Goal: Task Accomplishment & Management: Use online tool/utility

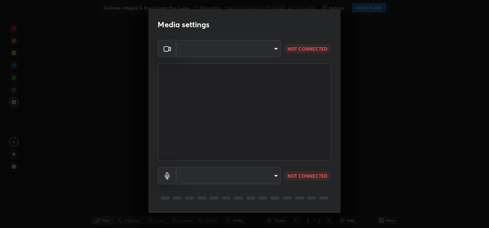
type input "f2cf985c2c361373966d5a8f92757c536422aafc4b66dea7707a2eb9ce468e55"
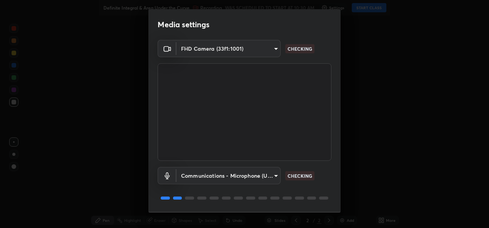
click at [275, 177] on body "Erase all Definite Integral & Area Under the Curve Recording WAS SCHEDULED TO S…" at bounding box center [244, 114] width 489 height 228
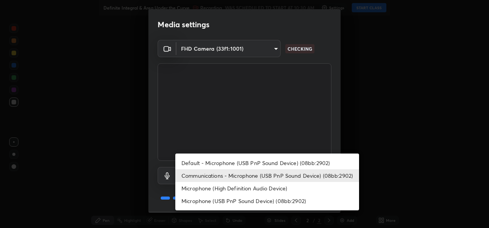
click at [279, 163] on li "Default - Microphone (USB PnP Sound Device) (08bb:2902)" at bounding box center [267, 163] width 184 height 13
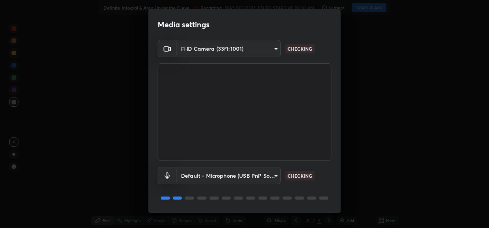
click at [275, 176] on body "Erase all Definite Integral & Area Under the Curve Recording WAS SCHEDULED TO S…" at bounding box center [244, 114] width 489 height 228
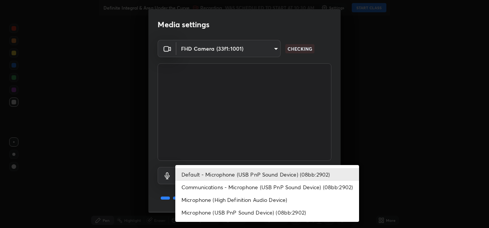
click at [275, 190] on li "Communications - Microphone (USB PnP Sound Device) (08bb:2902)" at bounding box center [267, 187] width 184 height 13
type input "communications"
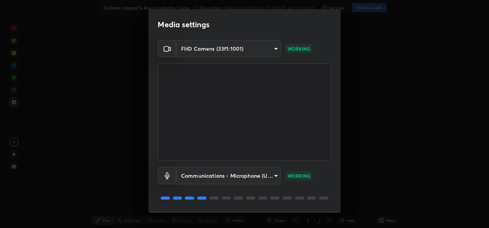
scroll to position [24, 0]
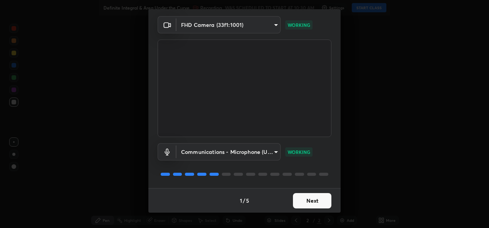
click at [317, 207] on button "Next" at bounding box center [312, 200] width 38 height 15
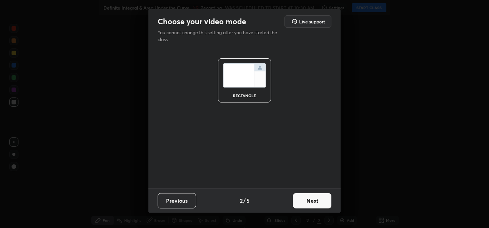
scroll to position [0, 0]
click at [315, 204] on button "Next" at bounding box center [312, 200] width 38 height 15
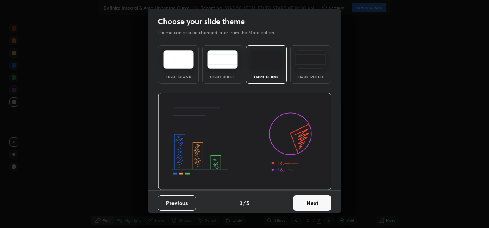
click at [315, 204] on button "Next" at bounding box center [312, 203] width 38 height 15
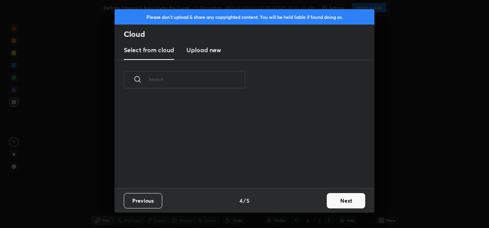
click at [318, 203] on div "Previous 4 / 5 Next" at bounding box center [244, 200] width 260 height 25
click at [345, 201] on button "Next" at bounding box center [346, 200] width 38 height 15
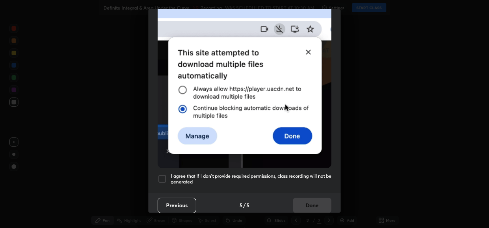
scroll to position [181, 0]
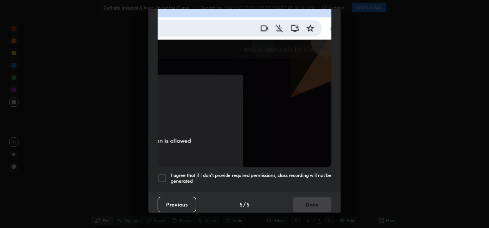
click at [169, 176] on div "I agree that if I don't provide required permissions, class recording will not …" at bounding box center [244, 178] width 174 height 9
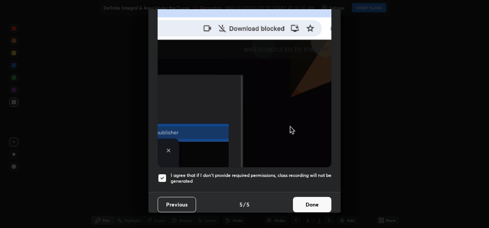
click at [310, 204] on button "Done" at bounding box center [312, 204] width 38 height 15
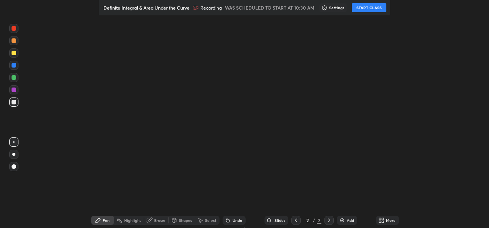
click at [373, 8] on button "START CLASS" at bounding box center [368, 7] width 35 height 9
click at [386, 220] on div "More" at bounding box center [391, 221] width 10 height 4
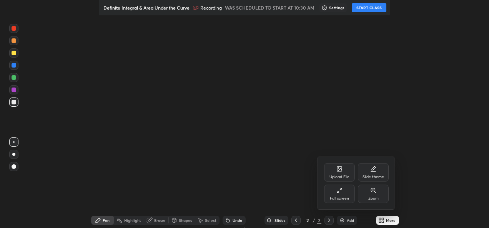
click at [343, 195] on div "Full screen" at bounding box center [339, 194] width 31 height 18
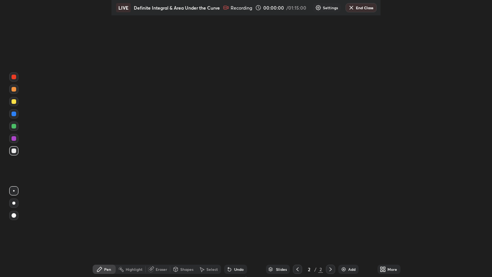
click at [333, 228] on div at bounding box center [330, 268] width 9 height 15
click at [346, 228] on div "Add" at bounding box center [348, 268] width 20 height 9
click at [13, 100] on div at bounding box center [14, 101] width 5 height 5
click at [14, 152] on div at bounding box center [14, 150] width 5 height 5
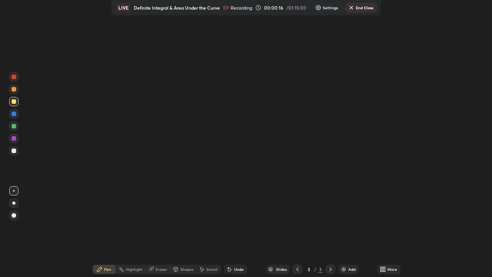
click at [14, 150] on div at bounding box center [14, 150] width 5 height 5
click at [13, 154] on div at bounding box center [13, 150] width 9 height 9
click at [13, 153] on div at bounding box center [13, 150] width 9 height 9
click at [15, 150] on div at bounding box center [14, 150] width 5 height 5
click at [15, 149] on div at bounding box center [14, 150] width 5 height 5
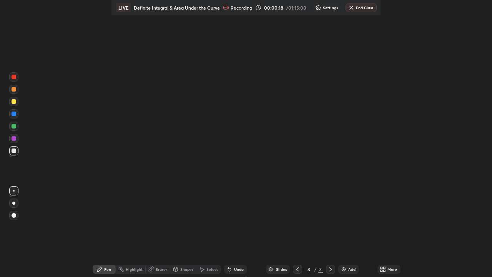
click at [15, 149] on div at bounding box center [14, 150] width 5 height 5
click at [14, 150] on div at bounding box center [14, 150] width 5 height 5
click at [14, 103] on div at bounding box center [14, 101] width 5 height 5
click at [14, 217] on div at bounding box center [14, 215] width 5 height 5
click at [13, 202] on div at bounding box center [13, 202] width 3 height 3
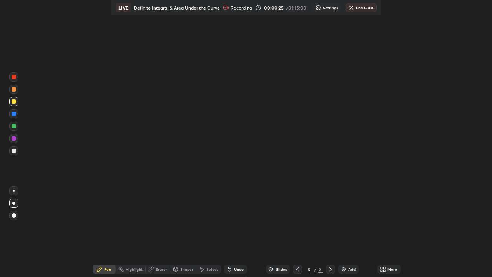
click at [14, 191] on div at bounding box center [14, 191] width 2 height 2
click at [134, 228] on div "Highlight" at bounding box center [134, 269] width 17 height 4
click at [15, 151] on div at bounding box center [14, 150] width 5 height 5
click at [380, 228] on icon at bounding box center [381, 270] width 2 height 2
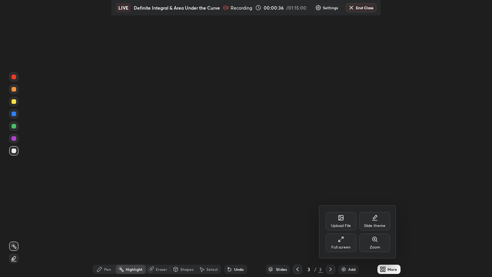
click at [341, 228] on div "Full screen" at bounding box center [340, 242] width 31 height 18
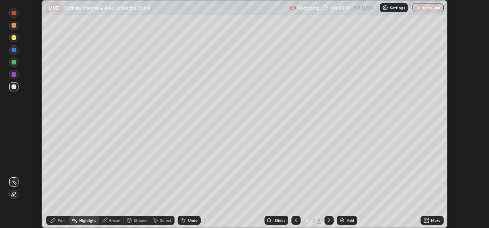
scroll to position [228, 488]
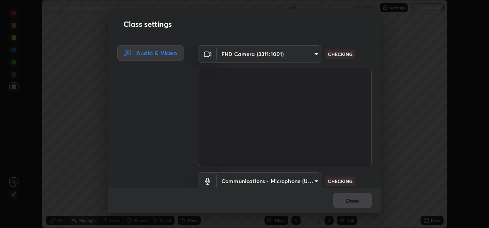
click at [294, 36] on div "Class settings" at bounding box center [244, 24] width 273 height 30
click at [315, 182] on body "Erase all LIVE Definite Integral & Area Under the Curve Recording 00:00:55 / 01…" at bounding box center [244, 114] width 489 height 228
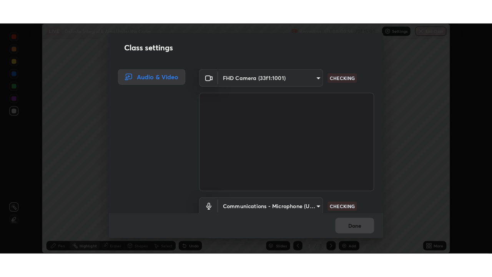
scroll to position [3, 0]
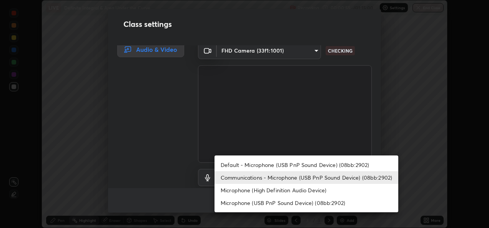
click at [303, 162] on li "Default - Microphone (USB PnP Sound Device) (08bb:2902)" at bounding box center [306, 165] width 184 height 13
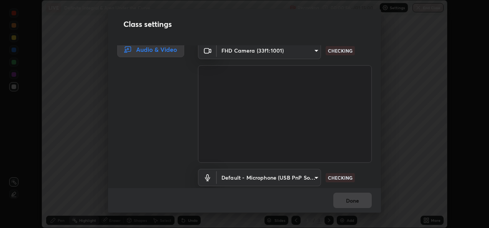
click at [313, 179] on body "Erase all LIVE Definite Integral & Area Under the Curve Recording 00:00:56 / 01…" at bounding box center [244, 114] width 489 height 228
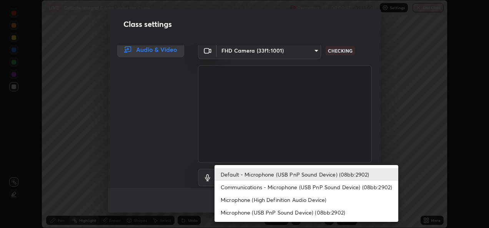
click at [298, 188] on li "Communications - Microphone (USB PnP Sound Device) (08bb:2902)" at bounding box center [306, 187] width 184 height 13
type input "communications"
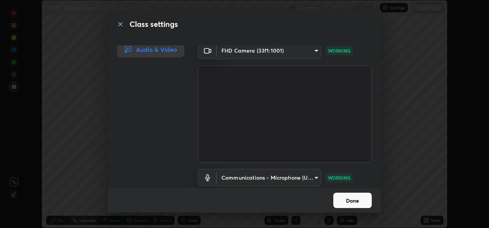
click at [343, 202] on button "Done" at bounding box center [352, 200] width 38 height 15
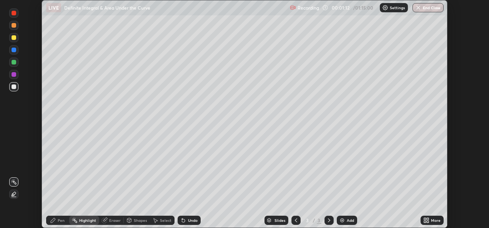
click at [424, 220] on icon at bounding box center [425, 219] width 2 height 2
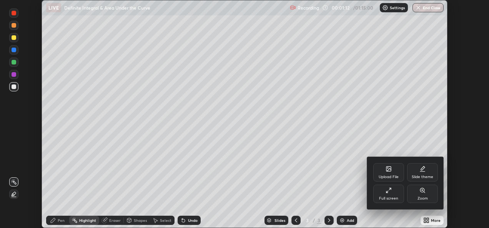
click at [384, 199] on div "Full screen" at bounding box center [388, 199] width 19 height 4
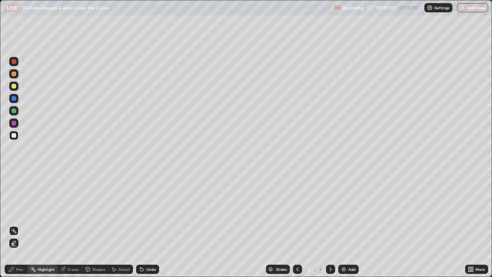
scroll to position [277, 492]
click at [14, 135] on div at bounding box center [14, 135] width 5 height 5
click at [69, 228] on div "Eraser" at bounding box center [74, 269] width 12 height 4
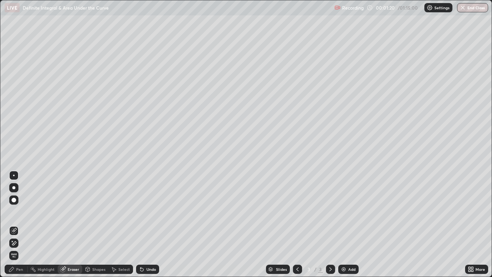
click at [21, 228] on div "Pen" at bounding box center [16, 268] width 23 height 9
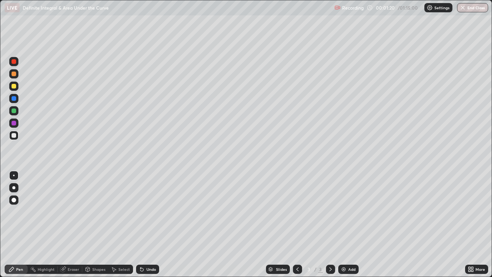
click at [13, 134] on div at bounding box center [14, 135] width 5 height 5
click at [76, 228] on div "Eraser" at bounding box center [74, 269] width 12 height 4
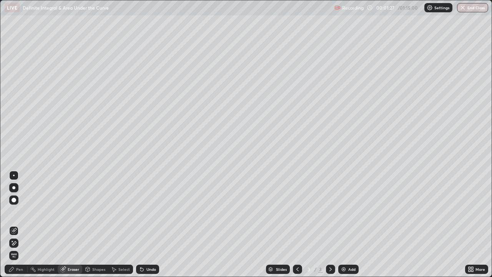
click at [22, 228] on div "Pen" at bounding box center [16, 268] width 23 height 9
click at [22, 228] on div "Pen" at bounding box center [19, 269] width 7 height 4
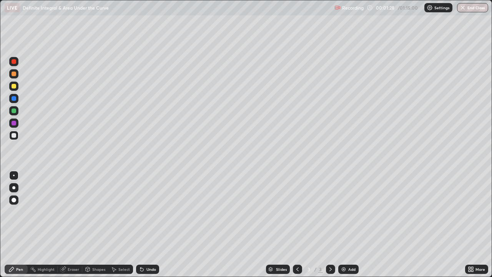
click at [15, 137] on div at bounding box center [14, 135] width 5 height 5
click at [15, 136] on div at bounding box center [14, 135] width 5 height 5
click at [13, 135] on div at bounding box center [14, 135] width 5 height 5
click at [12, 135] on div at bounding box center [14, 135] width 5 height 5
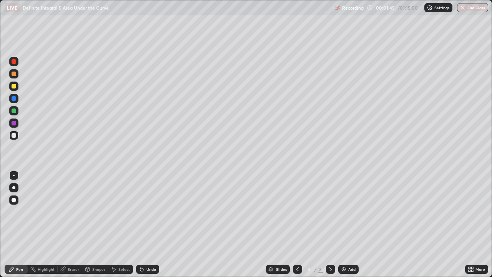
click at [13, 134] on div at bounding box center [14, 135] width 5 height 5
click at [13, 85] on div at bounding box center [14, 86] width 5 height 5
click at [64, 228] on icon at bounding box center [63, 269] width 6 height 6
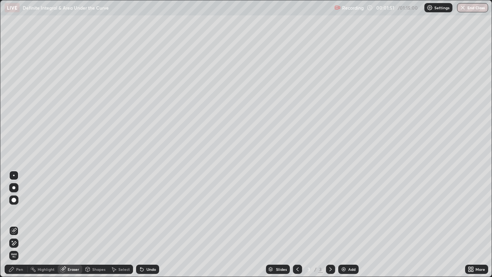
click at [18, 228] on div "Pen" at bounding box center [16, 268] width 23 height 9
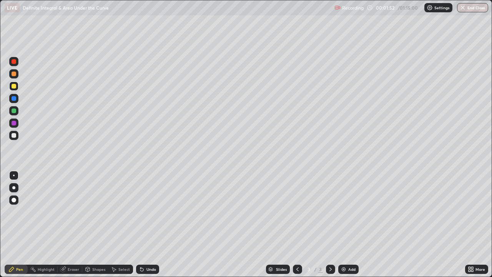
click at [14, 136] on div at bounding box center [14, 135] width 5 height 5
click at [13, 136] on div at bounding box center [14, 135] width 5 height 5
click at [15, 87] on div at bounding box center [14, 86] width 5 height 5
click at [16, 136] on div at bounding box center [14, 135] width 5 height 5
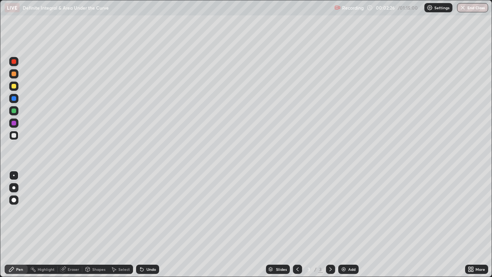
click at [15, 109] on div at bounding box center [14, 110] width 5 height 5
click at [12, 135] on div at bounding box center [14, 135] width 5 height 5
click at [14, 136] on div at bounding box center [14, 135] width 5 height 5
click at [66, 228] on div "Eraser" at bounding box center [70, 268] width 25 height 9
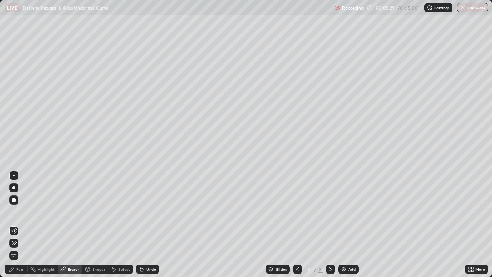
click at [22, 228] on div "Pen" at bounding box center [19, 269] width 7 height 4
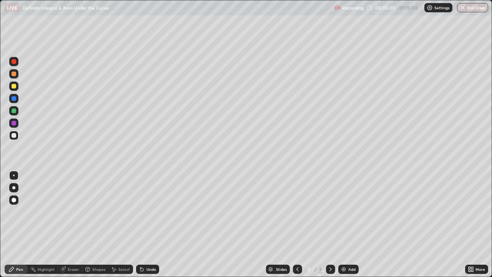
click at [17, 139] on div at bounding box center [13, 135] width 9 height 12
click at [16, 88] on div at bounding box center [13, 85] width 9 height 9
click at [15, 122] on div at bounding box center [14, 123] width 5 height 5
click at [13, 111] on div at bounding box center [14, 110] width 5 height 5
click at [479, 228] on div "More" at bounding box center [476, 268] width 23 height 9
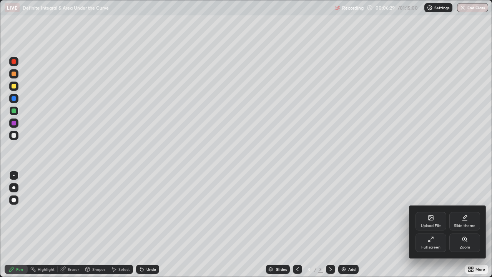
click at [134, 174] on div at bounding box center [246, 138] width 492 height 277
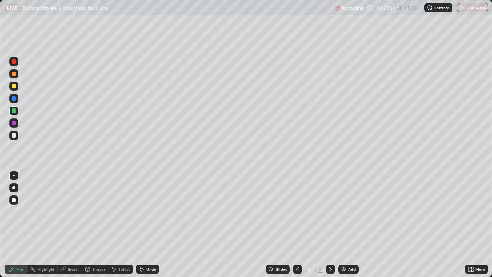
click at [13, 123] on div at bounding box center [14, 123] width 5 height 5
click at [15, 123] on div at bounding box center [14, 123] width 5 height 5
click at [13, 136] on div at bounding box center [14, 135] width 5 height 5
click at [74, 228] on div "Eraser" at bounding box center [74, 269] width 12 height 4
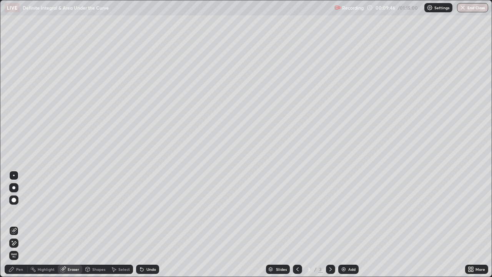
click at [23, 228] on div "Pen" at bounding box center [19, 269] width 7 height 4
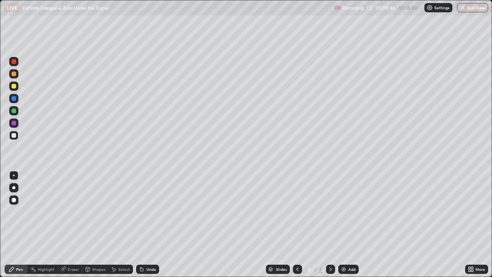
click at [14, 136] on div at bounding box center [14, 135] width 5 height 5
click at [15, 122] on div at bounding box center [14, 123] width 5 height 5
click at [16, 133] on div at bounding box center [13, 135] width 9 height 9
click at [13, 136] on div at bounding box center [14, 135] width 5 height 5
click at [71, 228] on div "Eraser" at bounding box center [74, 269] width 12 height 4
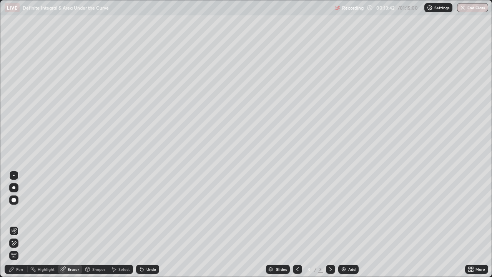
click at [22, 228] on div "Pen" at bounding box center [19, 269] width 7 height 4
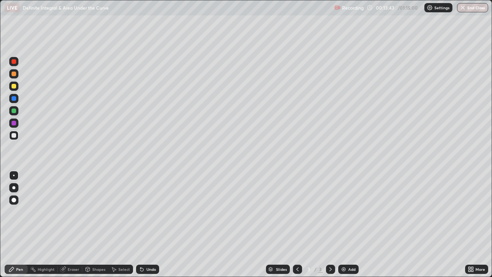
click at [14, 135] on div at bounding box center [14, 135] width 5 height 5
click at [65, 228] on icon at bounding box center [63, 269] width 6 height 6
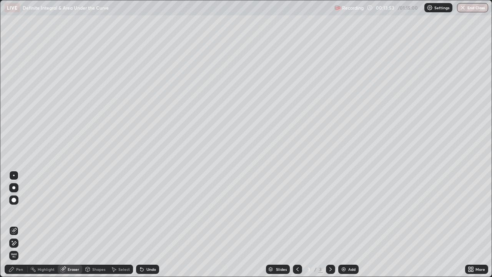
click at [18, 228] on div "Pen" at bounding box center [16, 268] width 23 height 9
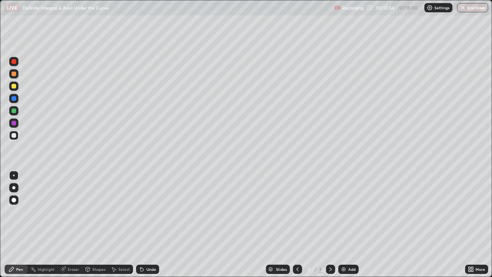
click at [14, 86] on div at bounding box center [14, 86] width 5 height 5
click at [10, 136] on div at bounding box center [13, 135] width 9 height 9
click at [16, 138] on div at bounding box center [13, 135] width 9 height 9
click at [345, 228] on img at bounding box center [343, 269] width 6 height 6
click at [15, 137] on div at bounding box center [14, 135] width 5 height 5
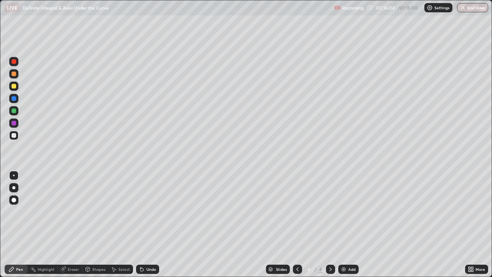
click at [13, 136] on div at bounding box center [14, 135] width 5 height 5
click at [14, 136] on div at bounding box center [14, 135] width 5 height 5
click at [15, 136] on div at bounding box center [14, 135] width 5 height 5
click at [13, 134] on div at bounding box center [14, 135] width 5 height 5
click at [15, 135] on div at bounding box center [14, 135] width 5 height 5
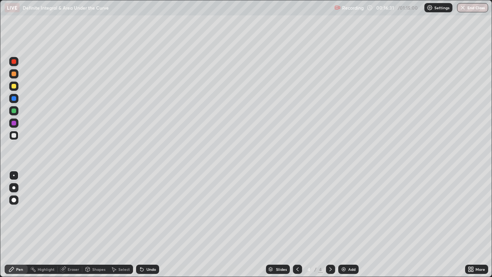
click at [13, 87] on div at bounding box center [14, 86] width 5 height 5
click at [13, 86] on div at bounding box center [14, 86] width 5 height 5
click at [15, 134] on div at bounding box center [14, 135] width 5 height 5
click at [14, 133] on div at bounding box center [14, 135] width 5 height 5
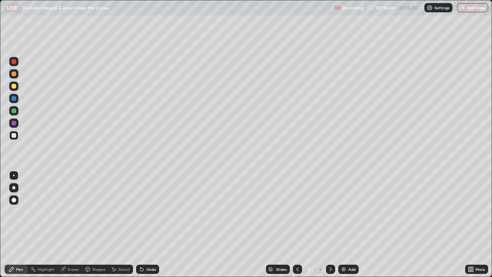
click at [15, 61] on div at bounding box center [14, 61] width 5 height 5
click at [17, 111] on div at bounding box center [13, 110] width 9 height 9
click at [14, 98] on div at bounding box center [14, 98] width 5 height 5
click at [14, 63] on div at bounding box center [14, 61] width 5 height 5
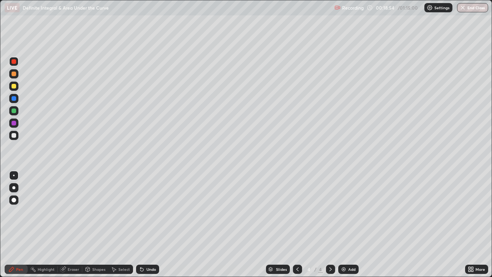
click at [13, 134] on div at bounding box center [14, 135] width 5 height 5
click at [12, 134] on div at bounding box center [14, 135] width 5 height 5
click at [10, 138] on div at bounding box center [13, 135] width 9 height 9
click at [13, 85] on div at bounding box center [14, 86] width 5 height 5
click at [70, 228] on div "Eraser" at bounding box center [74, 269] width 12 height 4
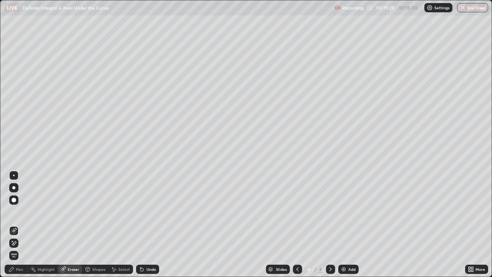
click at [21, 228] on div "Pen" at bounding box center [16, 268] width 23 height 9
click at [24, 228] on div "Pen" at bounding box center [16, 268] width 23 height 9
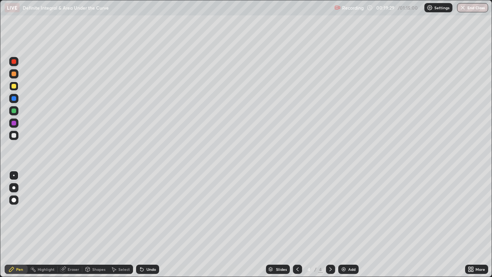
click at [14, 86] on div at bounding box center [14, 86] width 5 height 5
click at [66, 228] on div "Eraser" at bounding box center [70, 268] width 25 height 9
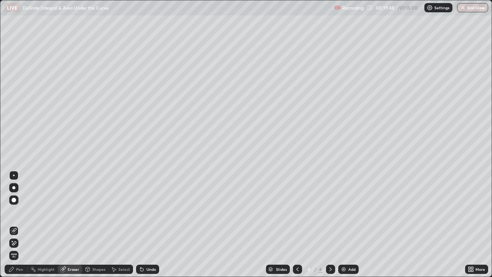
click at [21, 228] on div "Pen" at bounding box center [19, 269] width 7 height 4
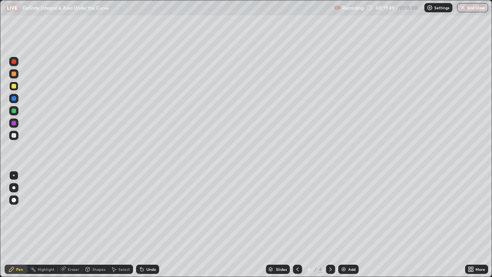
click at [15, 138] on div at bounding box center [13, 135] width 9 height 9
click at [13, 136] on div at bounding box center [14, 135] width 5 height 5
click at [15, 136] on div at bounding box center [14, 135] width 5 height 5
click at [15, 98] on div at bounding box center [14, 98] width 5 height 5
click at [14, 112] on div at bounding box center [14, 110] width 5 height 5
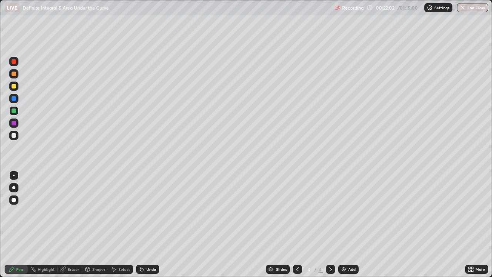
click at [14, 123] on div at bounding box center [14, 123] width 5 height 5
click at [15, 138] on div at bounding box center [13, 135] width 9 height 9
click at [342, 228] on img at bounding box center [343, 269] width 6 height 6
click at [13, 137] on div at bounding box center [14, 135] width 5 height 5
click at [298, 228] on div at bounding box center [297, 268] width 9 height 9
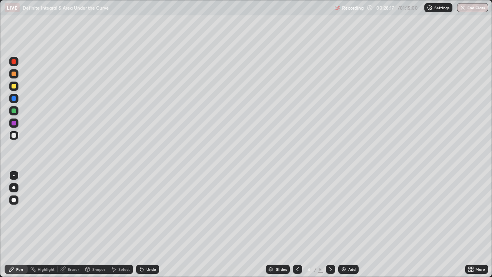
click at [330, 228] on icon at bounding box center [330, 269] width 6 height 6
click at [17, 136] on div at bounding box center [13, 135] width 9 height 9
click at [297, 228] on div at bounding box center [297, 268] width 9 height 9
click at [330, 228] on icon at bounding box center [330, 269] width 6 height 6
click at [13, 138] on div at bounding box center [13, 135] width 9 height 9
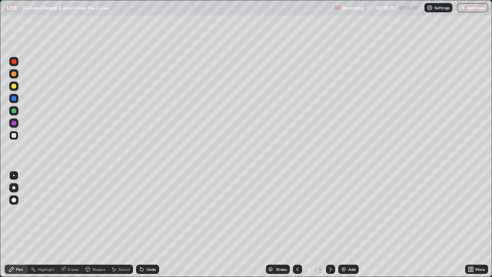
click at [15, 136] on div at bounding box center [14, 135] width 5 height 5
click at [293, 228] on div at bounding box center [297, 268] width 9 height 9
click at [330, 228] on icon at bounding box center [330, 269] width 6 height 6
click at [72, 228] on div "Eraser" at bounding box center [74, 269] width 12 height 4
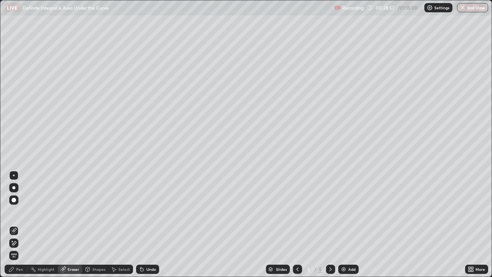
click at [18, 228] on div "Pen" at bounding box center [16, 268] width 23 height 9
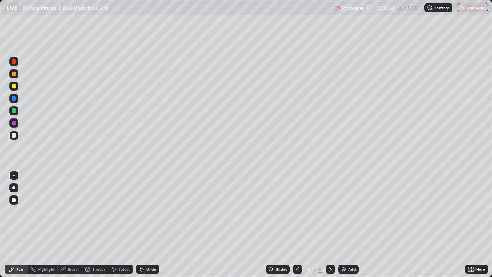
click at [17, 137] on div at bounding box center [13, 135] width 9 height 9
click at [14, 136] on div at bounding box center [14, 135] width 5 height 5
click at [16, 137] on div at bounding box center [13, 135] width 9 height 9
click at [73, 228] on div "Eraser" at bounding box center [74, 269] width 12 height 4
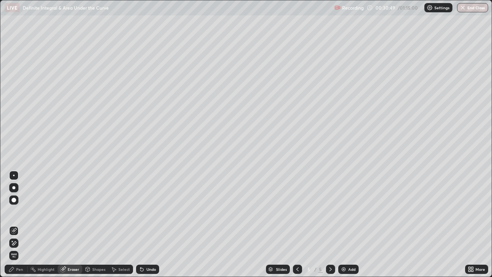
click at [23, 228] on div "Pen" at bounding box center [16, 268] width 23 height 9
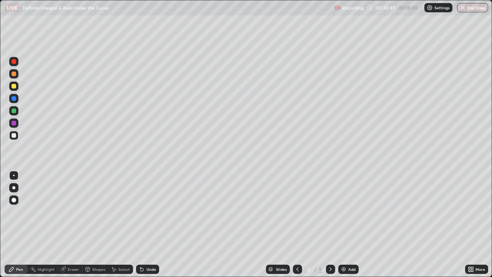
click at [16, 135] on div at bounding box center [14, 135] width 5 height 5
click at [75, 228] on div "Eraser" at bounding box center [74, 269] width 12 height 4
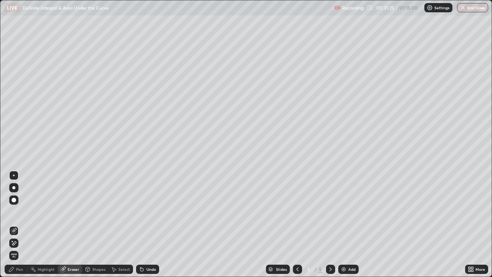
click at [22, 228] on div "Pen" at bounding box center [19, 269] width 7 height 4
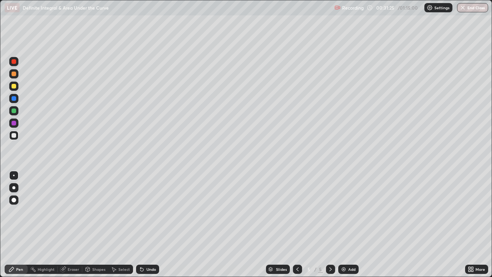
click at [14, 136] on div at bounding box center [14, 135] width 5 height 5
click at [14, 111] on div at bounding box center [14, 110] width 5 height 5
click at [14, 136] on div at bounding box center [14, 135] width 5 height 5
click at [18, 85] on div at bounding box center [13, 85] width 9 height 9
click at [72, 228] on div "Eraser" at bounding box center [70, 268] width 25 height 9
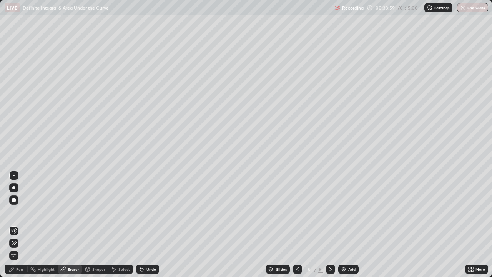
click at [243, 228] on div "Slides 5 / 5 Add" at bounding box center [312, 268] width 306 height 15
click at [24, 228] on div "Pen" at bounding box center [16, 268] width 23 height 9
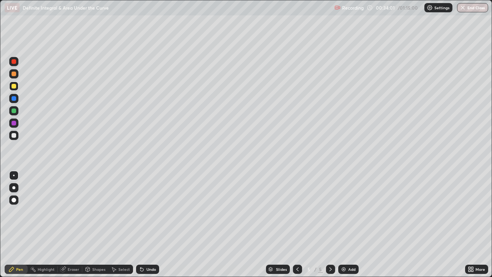
click at [18, 136] on div at bounding box center [13, 135] width 9 height 9
click at [74, 228] on div "Eraser" at bounding box center [70, 268] width 25 height 9
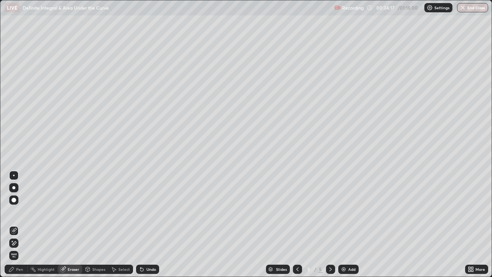
click at [16, 228] on div "Pen" at bounding box center [16, 268] width 23 height 9
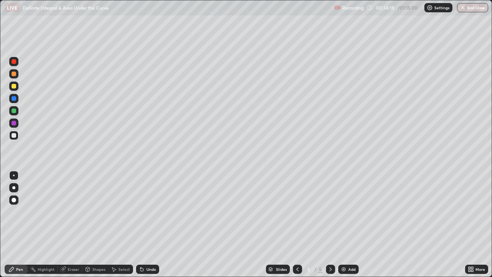
click at [17, 135] on div at bounding box center [13, 135] width 9 height 9
click at [17, 111] on div at bounding box center [13, 110] width 9 height 9
click at [76, 228] on div "Eraser" at bounding box center [70, 268] width 25 height 9
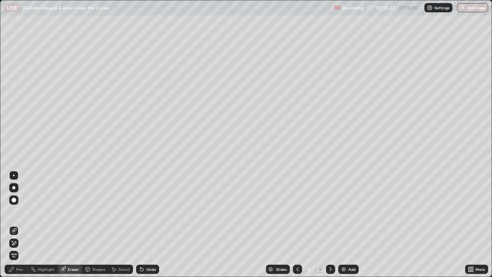
click at [21, 228] on div "Pen" at bounding box center [16, 268] width 23 height 9
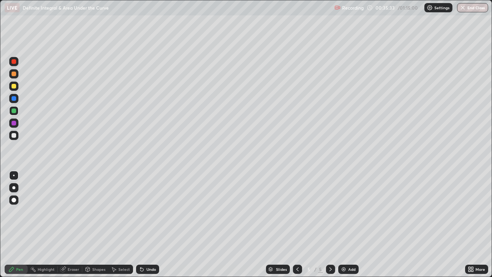
click at [17, 110] on div at bounding box center [13, 110] width 9 height 9
click at [15, 136] on div at bounding box center [14, 135] width 5 height 5
click at [75, 228] on div "Eraser" at bounding box center [70, 268] width 25 height 9
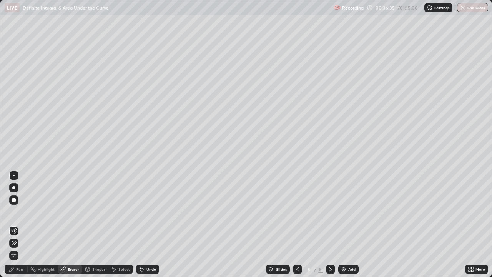
click at [17, 228] on div "Pen" at bounding box center [19, 269] width 7 height 4
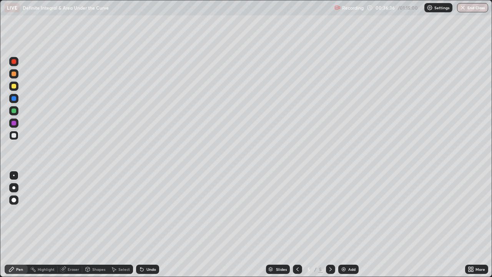
click at [17, 136] on div at bounding box center [13, 135] width 9 height 9
click at [13, 138] on div at bounding box center [13, 135] width 9 height 9
click at [13, 136] on div at bounding box center [14, 135] width 5 height 5
click at [17, 139] on div at bounding box center [13, 135] width 9 height 9
click at [16, 139] on div at bounding box center [13, 135] width 9 height 9
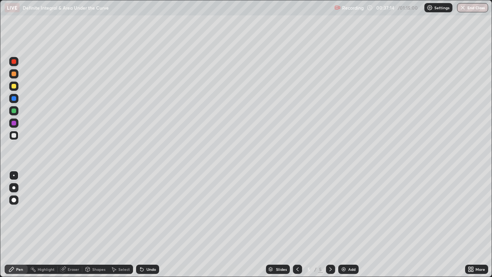
click at [16, 78] on div at bounding box center [13, 73] width 9 height 9
click at [13, 81] on div at bounding box center [13, 85] width 9 height 9
click at [15, 109] on div at bounding box center [14, 110] width 5 height 5
click at [17, 112] on div at bounding box center [13, 110] width 9 height 9
click at [15, 87] on div at bounding box center [14, 86] width 5 height 5
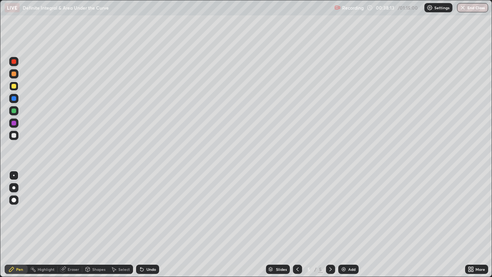
click at [19, 89] on div at bounding box center [14, 86] width 12 height 12
click at [483, 228] on div "More" at bounding box center [476, 268] width 23 height 9
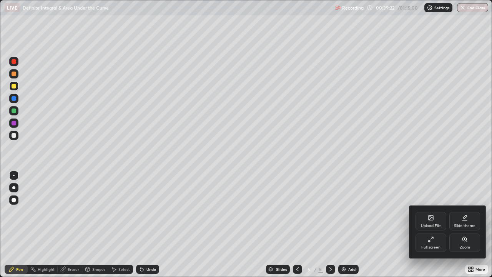
click at [483, 228] on div at bounding box center [246, 138] width 492 height 277
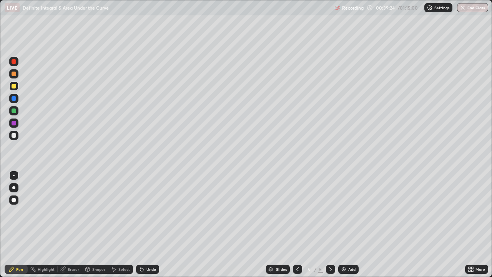
click at [486, 228] on div "More" at bounding box center [476, 268] width 23 height 9
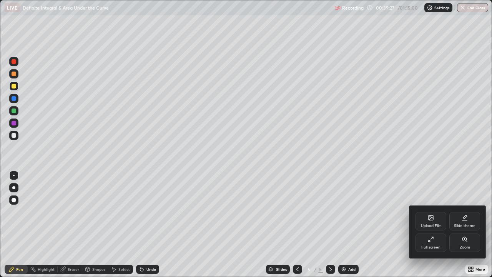
click at [485, 189] on div at bounding box center [246, 138] width 492 height 277
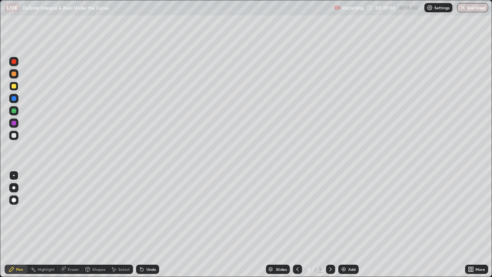
click at [17, 124] on div at bounding box center [13, 122] width 9 height 9
click at [14, 100] on div at bounding box center [14, 98] width 5 height 5
click at [15, 138] on div at bounding box center [13, 135] width 9 height 9
click at [18, 74] on div at bounding box center [13, 73] width 9 height 9
click at [17, 109] on div at bounding box center [13, 110] width 9 height 9
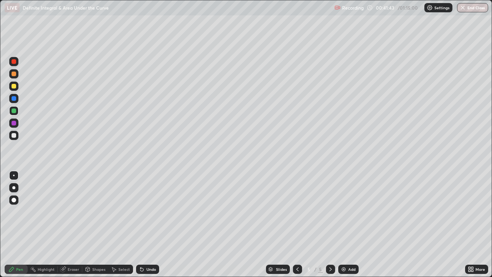
click at [77, 228] on div "Eraser" at bounding box center [70, 268] width 25 height 9
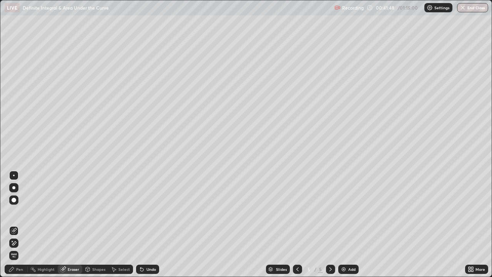
click at [19, 228] on div "Pen" at bounding box center [19, 269] width 7 height 4
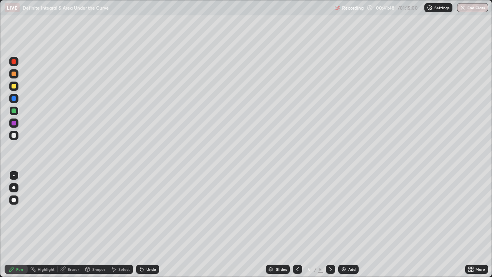
click at [15, 111] on div at bounding box center [14, 110] width 5 height 5
click at [75, 228] on div "Eraser" at bounding box center [74, 269] width 12 height 4
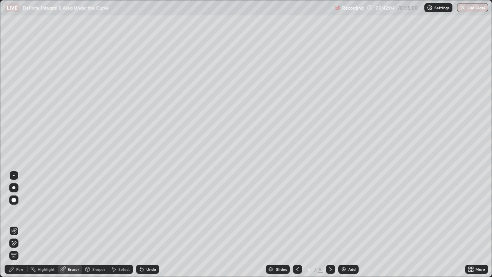
click at [18, 228] on div "Pen" at bounding box center [19, 269] width 7 height 4
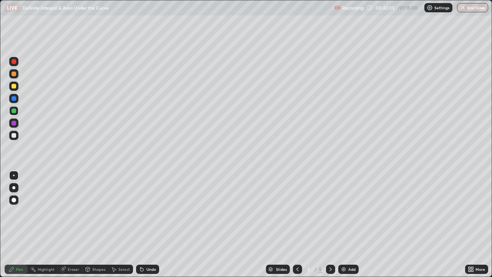
click at [18, 111] on div at bounding box center [13, 110] width 9 height 9
click at [348, 228] on div "Add" at bounding box center [351, 269] width 7 height 4
click at [13, 86] on div at bounding box center [14, 86] width 5 height 5
click at [15, 137] on div at bounding box center [14, 135] width 5 height 5
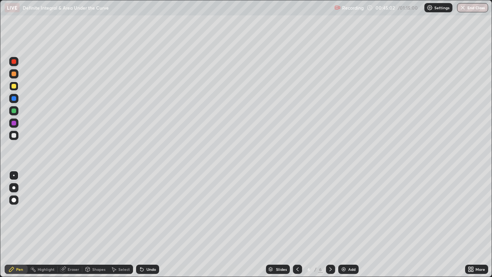
click at [14, 136] on div at bounding box center [14, 135] width 5 height 5
click at [74, 228] on div "Eraser" at bounding box center [70, 268] width 25 height 9
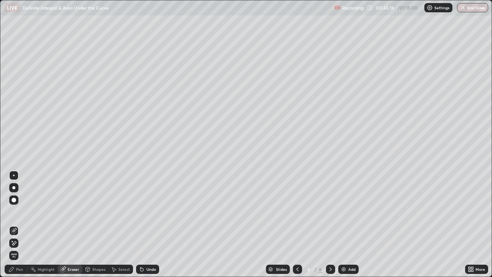
click at [26, 228] on div "Pen" at bounding box center [16, 268] width 23 height 9
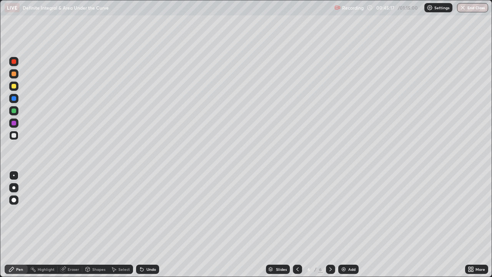
click at [17, 137] on div at bounding box center [13, 135] width 9 height 9
click at [15, 136] on div at bounding box center [14, 135] width 5 height 5
click at [14, 136] on div at bounding box center [14, 135] width 5 height 5
click at [0, 126] on div "Setting up your live class" at bounding box center [246, 138] width 492 height 277
click at [12, 137] on div at bounding box center [14, 135] width 5 height 5
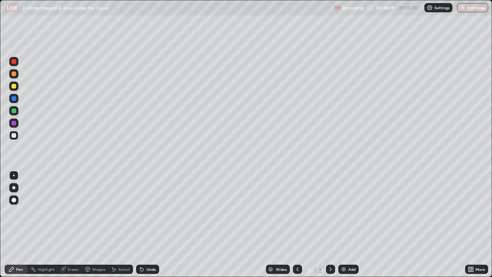
click at [15, 136] on div at bounding box center [14, 135] width 5 height 5
click at [13, 136] on div at bounding box center [14, 135] width 5 height 5
click at [13, 135] on div at bounding box center [14, 135] width 5 height 5
click at [15, 87] on div at bounding box center [14, 86] width 5 height 5
click at [17, 137] on div at bounding box center [13, 135] width 9 height 9
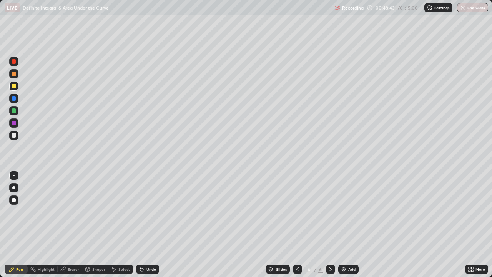
click at [17, 137] on div at bounding box center [13, 135] width 9 height 9
click at [14, 135] on div at bounding box center [14, 135] width 5 height 5
click at [14, 121] on div at bounding box center [14, 123] width 5 height 5
click at [14, 111] on div at bounding box center [14, 110] width 5 height 5
click at [13, 99] on div at bounding box center [14, 98] width 5 height 5
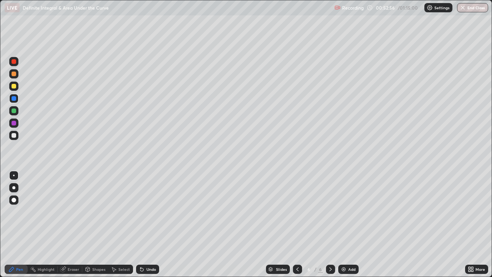
click at [340, 228] on img at bounding box center [343, 269] width 6 height 6
click at [14, 135] on div at bounding box center [14, 135] width 5 height 5
click at [13, 136] on div at bounding box center [14, 135] width 5 height 5
click at [16, 109] on div at bounding box center [14, 110] width 5 height 5
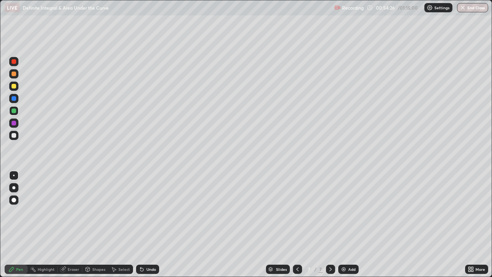
click at [13, 135] on div at bounding box center [14, 135] width 5 height 5
click at [79, 228] on div "Eraser" at bounding box center [70, 268] width 25 height 9
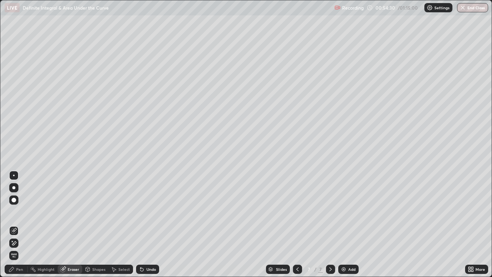
click at [20, 228] on div "Pen" at bounding box center [16, 268] width 23 height 9
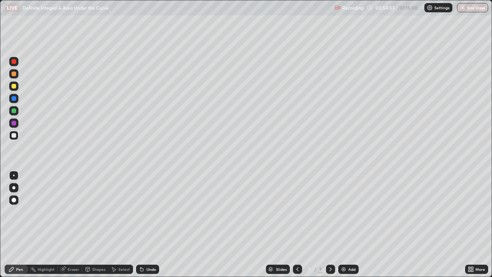
click at [70, 228] on div "Eraser" at bounding box center [70, 268] width 25 height 9
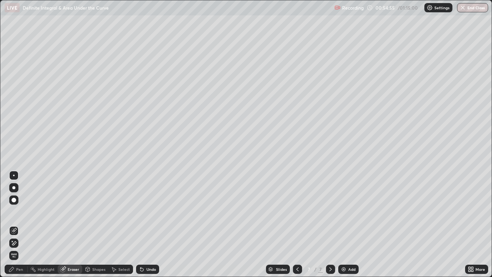
click at [20, 228] on div "Pen" at bounding box center [19, 269] width 7 height 4
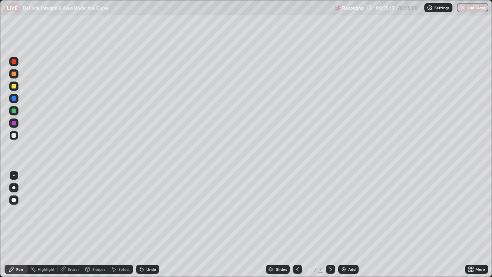
click at [14, 123] on div at bounding box center [14, 123] width 5 height 5
click at [16, 135] on div at bounding box center [14, 135] width 5 height 5
click at [75, 228] on div "Eraser" at bounding box center [74, 269] width 12 height 4
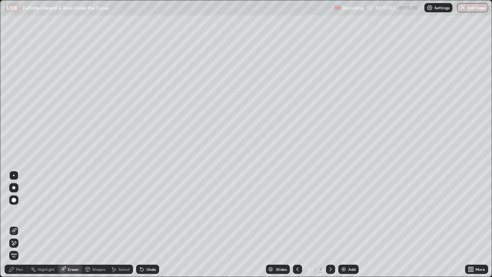
click at [18, 228] on div "Pen" at bounding box center [16, 268] width 23 height 9
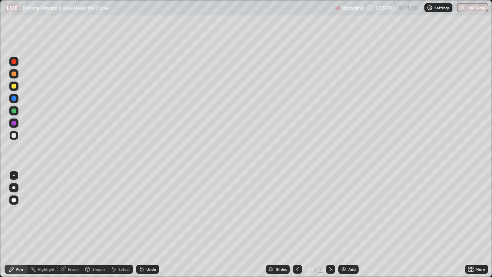
click at [13, 138] on div at bounding box center [13, 135] width 9 height 9
click at [78, 228] on div "Eraser" at bounding box center [74, 269] width 12 height 4
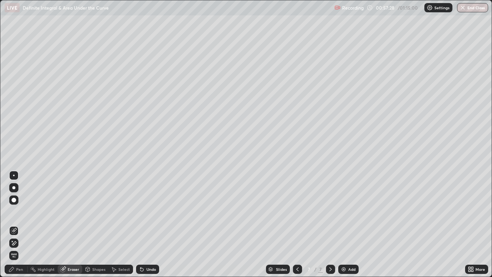
click at [20, 228] on div "Pen" at bounding box center [19, 269] width 7 height 4
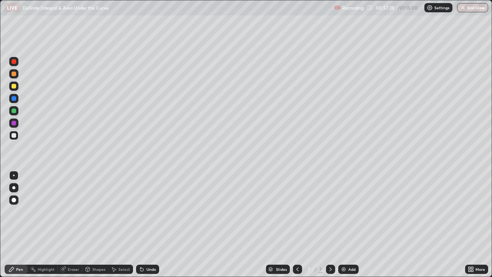
click at [17, 137] on div at bounding box center [13, 135] width 9 height 9
click at [341, 228] on img at bounding box center [343, 269] width 6 height 6
click at [13, 135] on div at bounding box center [14, 135] width 5 height 5
click at [13, 86] on div at bounding box center [14, 86] width 5 height 5
click at [13, 136] on div at bounding box center [14, 135] width 5 height 5
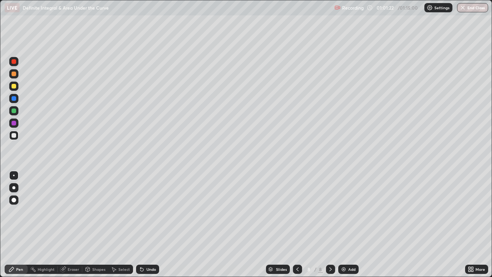
click at [15, 135] on div at bounding box center [14, 135] width 5 height 5
click at [15, 109] on div at bounding box center [14, 110] width 5 height 5
click at [15, 138] on div at bounding box center [13, 135] width 9 height 9
click at [17, 123] on div at bounding box center [13, 122] width 9 height 9
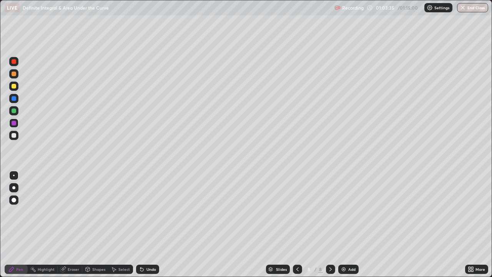
click at [15, 110] on div at bounding box center [14, 110] width 5 height 5
click at [13, 135] on div at bounding box center [14, 135] width 5 height 5
click at [17, 135] on div at bounding box center [13, 135] width 9 height 9
click at [72, 228] on div "Eraser" at bounding box center [70, 268] width 25 height 9
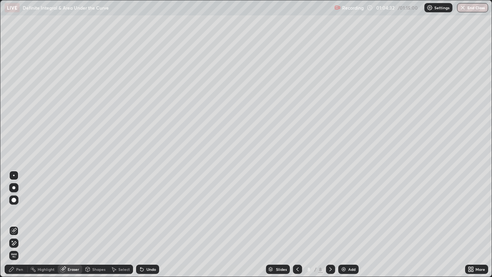
click at [76, 228] on div "Eraser" at bounding box center [70, 268] width 25 height 9
click at [23, 228] on div "Pen" at bounding box center [16, 268] width 23 height 9
click at [20, 228] on div "Pen" at bounding box center [19, 269] width 7 height 4
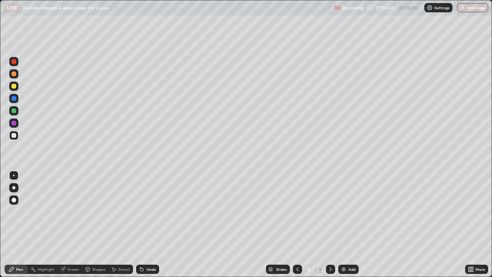
click at [76, 228] on div "Eraser" at bounding box center [74, 269] width 12 height 4
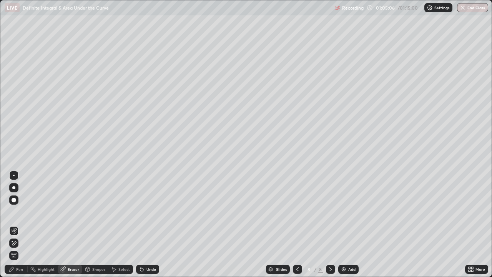
click at [22, 228] on div "Pen" at bounding box center [16, 268] width 23 height 9
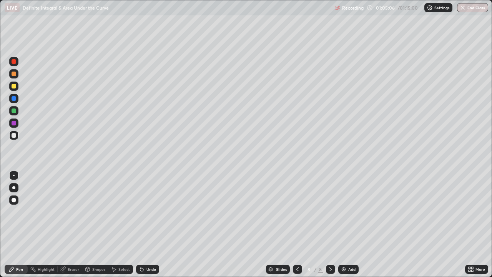
click at [13, 139] on div at bounding box center [13, 135] width 9 height 9
click at [14, 111] on div at bounding box center [14, 110] width 5 height 5
click at [17, 135] on div at bounding box center [13, 135] width 9 height 9
click at [73, 228] on div "Eraser" at bounding box center [74, 269] width 12 height 4
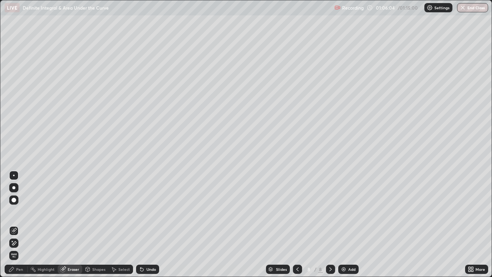
click at [19, 228] on div "Pen" at bounding box center [19, 269] width 7 height 4
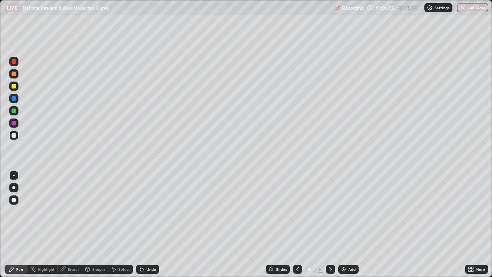
click at [15, 125] on div at bounding box center [13, 122] width 9 height 9
click at [15, 137] on div at bounding box center [14, 135] width 5 height 5
click at [75, 228] on div "Eraser" at bounding box center [70, 268] width 25 height 9
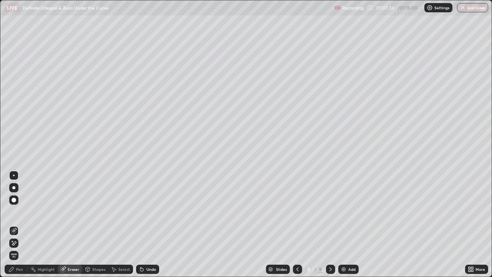
click at [74, 228] on div "Eraser" at bounding box center [70, 268] width 25 height 9
click at [20, 228] on div "Pen" at bounding box center [16, 268] width 23 height 9
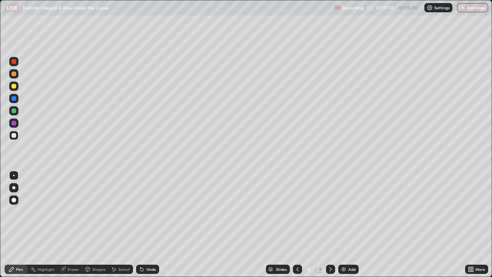
click at [16, 138] on div at bounding box center [13, 135] width 9 height 9
click at [73, 228] on div "Eraser" at bounding box center [70, 268] width 25 height 9
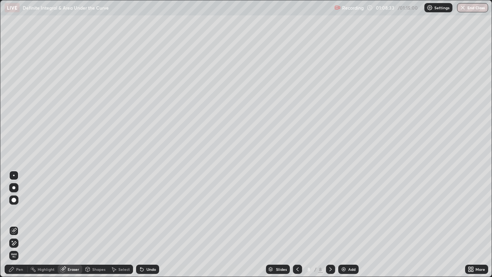
click at [20, 228] on div "Pen" at bounding box center [19, 269] width 7 height 4
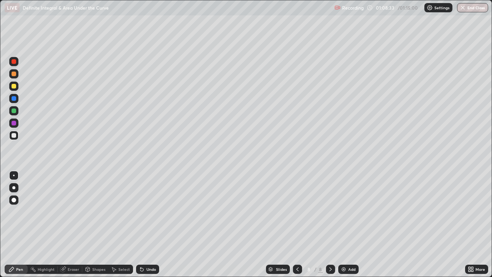
click at [18, 136] on div at bounding box center [13, 135] width 9 height 9
click at [342, 228] on div "Add" at bounding box center [348, 268] width 20 height 9
click at [15, 135] on div at bounding box center [14, 135] width 5 height 5
click at [15, 136] on div at bounding box center [14, 135] width 5 height 5
click at [16, 109] on div at bounding box center [14, 110] width 5 height 5
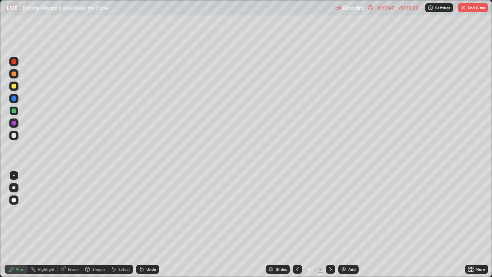
click at [15, 135] on div at bounding box center [14, 135] width 5 height 5
click at [17, 87] on div at bounding box center [13, 85] width 9 height 9
click at [15, 138] on div at bounding box center [13, 135] width 9 height 9
click at [467, 6] on button "End Class" at bounding box center [473, 7] width 30 height 9
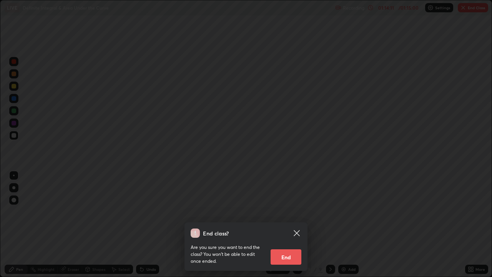
click at [292, 228] on button "End" at bounding box center [285, 256] width 31 height 15
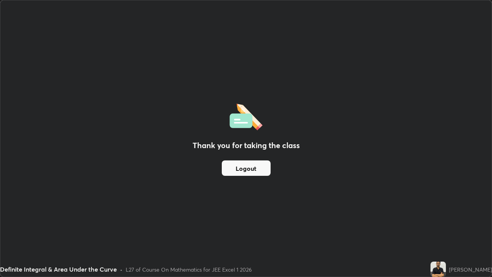
click at [254, 160] on button "Logout" at bounding box center [246, 167] width 49 height 15
click at [258, 169] on button "Logout" at bounding box center [246, 167] width 49 height 15
click at [267, 171] on button "Logout" at bounding box center [246, 167] width 49 height 15
click at [276, 164] on div "Thank you for taking the class Logout" at bounding box center [245, 138] width 491 height 276
